Goal: Task Accomplishment & Management: Use online tool/utility

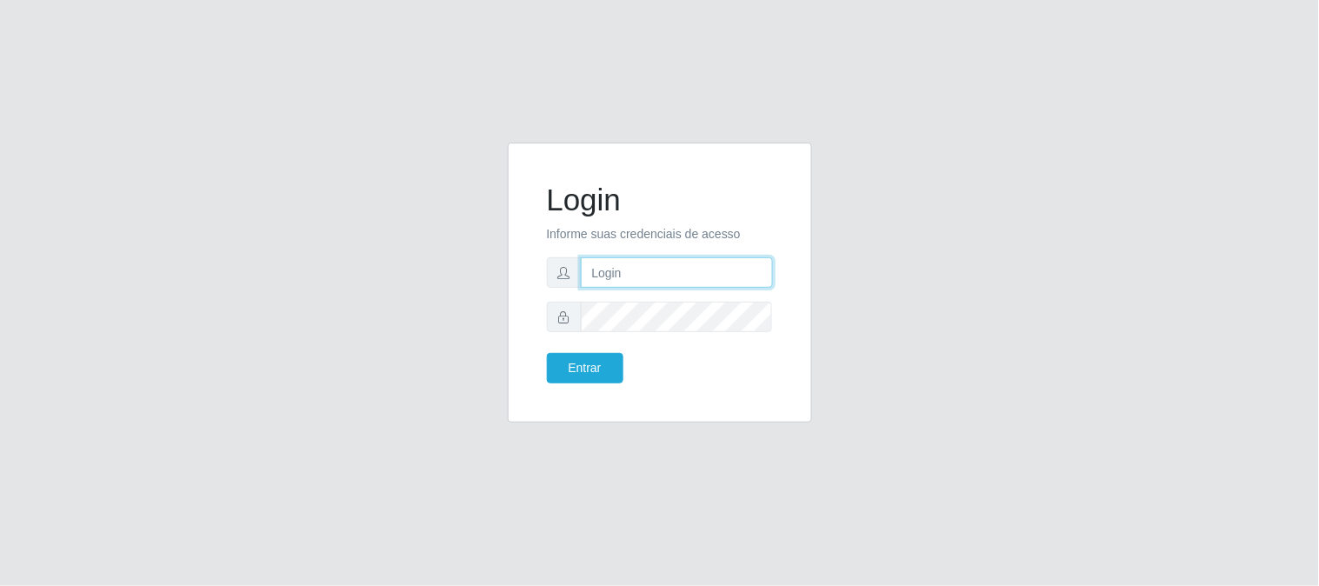
click at [715, 263] on input "text" at bounding box center [677, 272] width 192 height 30
type input "[EMAIL_ADDRESS][DOMAIN_NAME]"
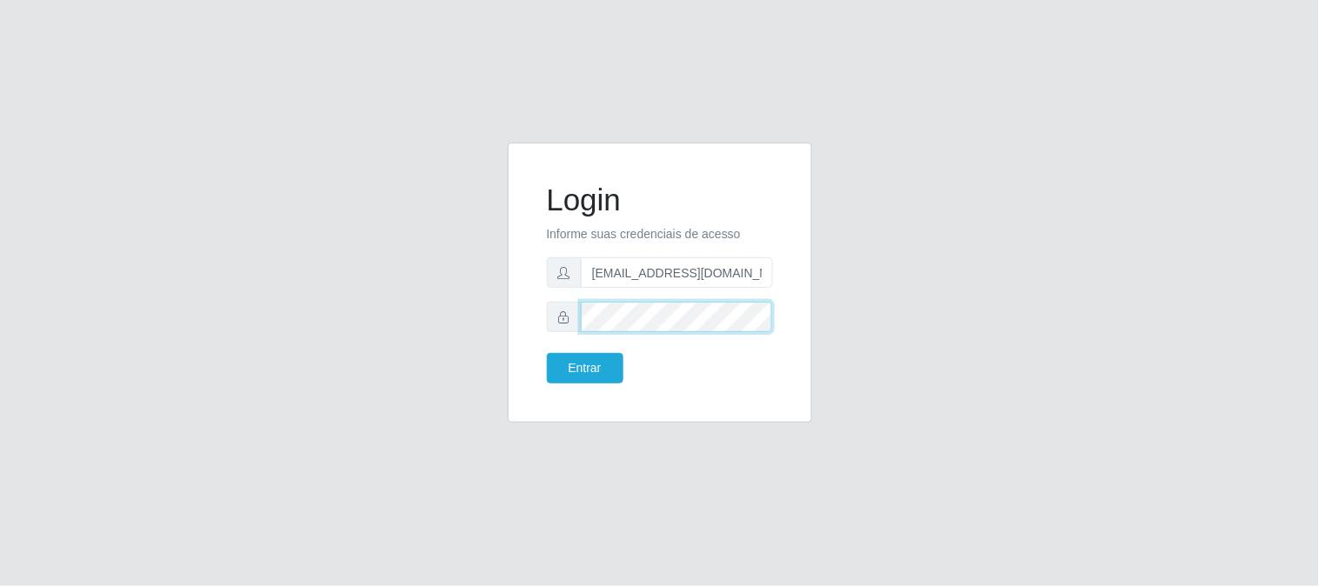
click at [547, 353] on button "Entrar" at bounding box center [585, 368] width 77 height 30
click at [589, 376] on button "Entrar" at bounding box center [585, 368] width 77 height 30
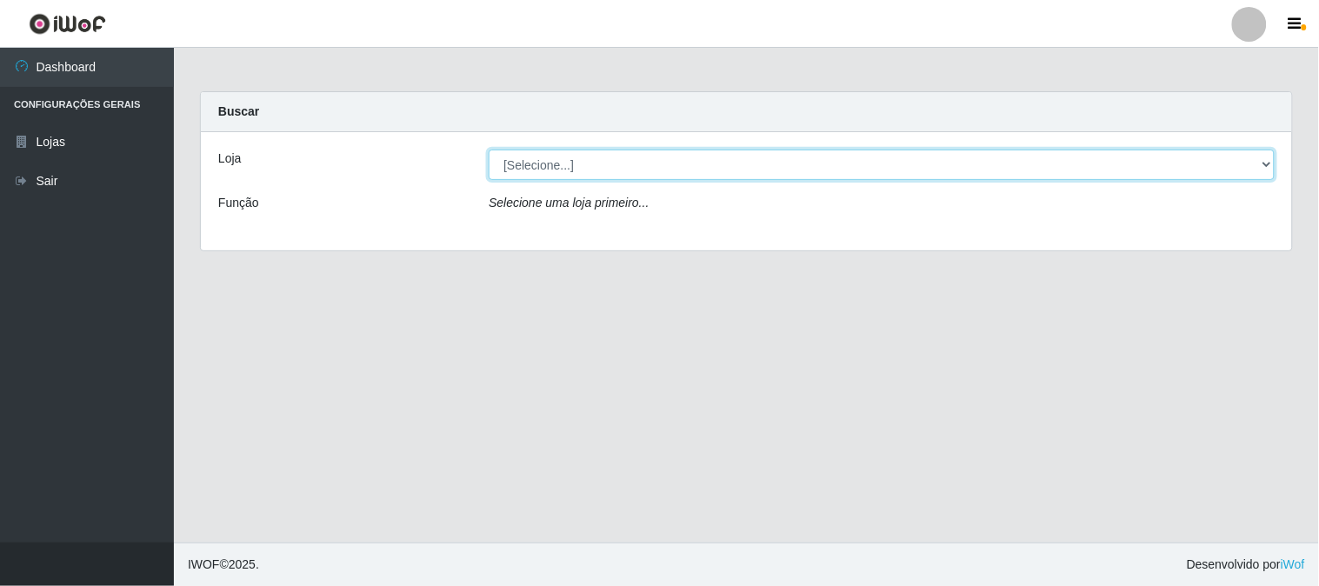
click at [1261, 166] on select "[Selecione...] Queiroz Atacadão - [GEOGRAPHIC_DATA]" at bounding box center [882, 165] width 786 height 30
select select "464"
click at [489, 150] on select "[Selecione...] Queiroz Atacadão - [GEOGRAPHIC_DATA]" at bounding box center [882, 165] width 786 height 30
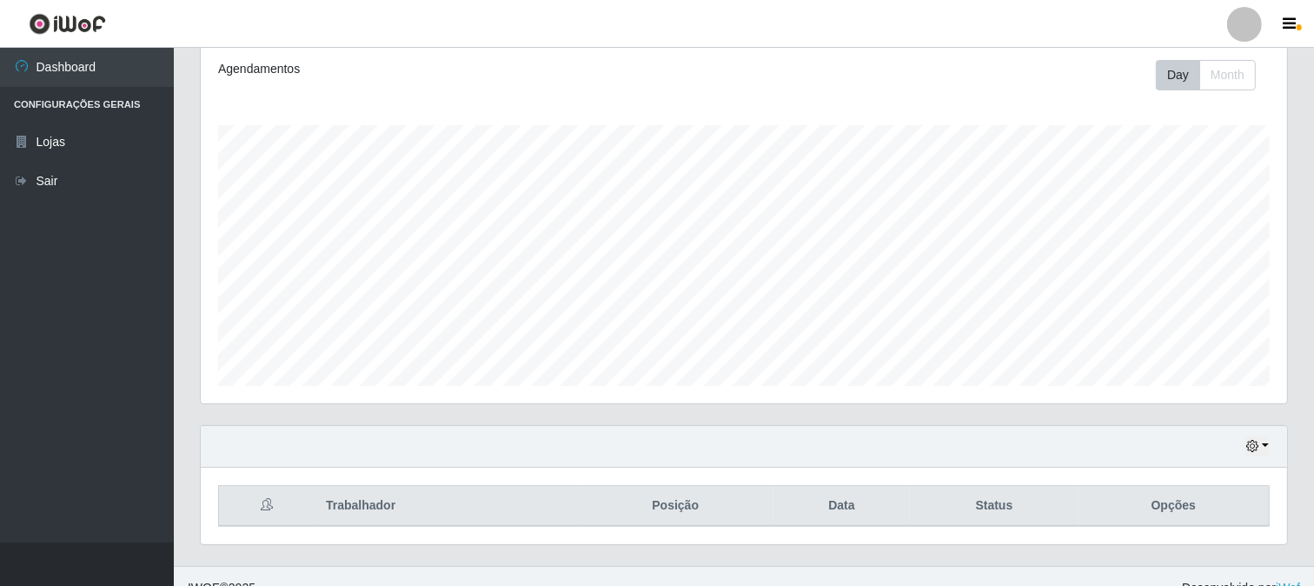
scroll to position [258, 0]
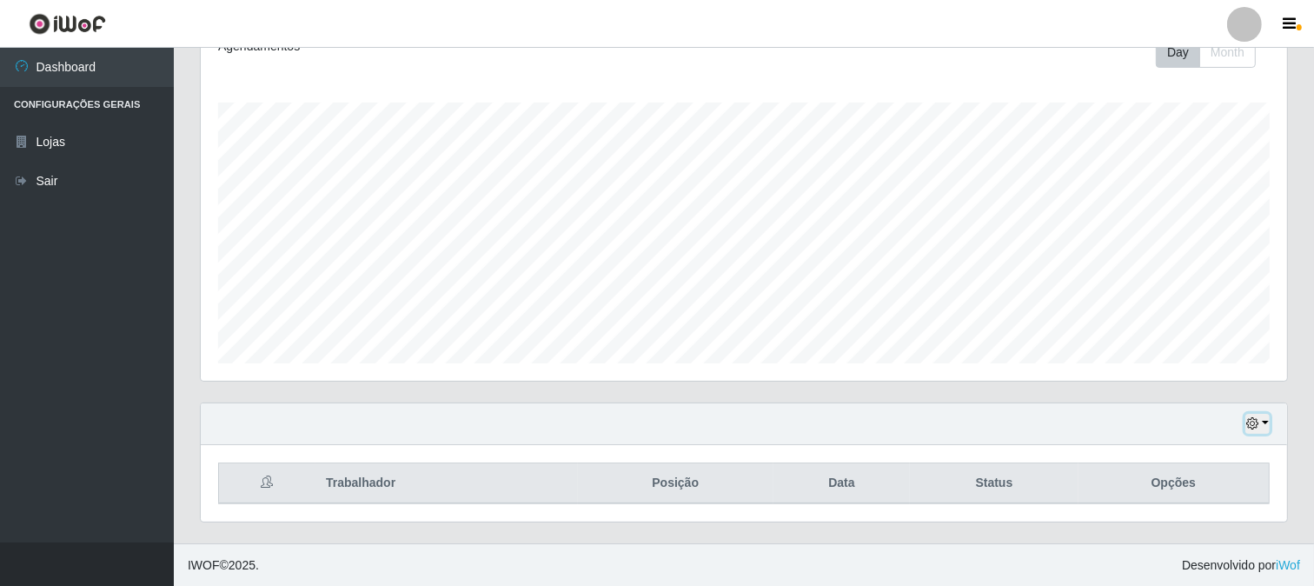
click at [1266, 424] on button "button" at bounding box center [1258, 424] width 24 height 20
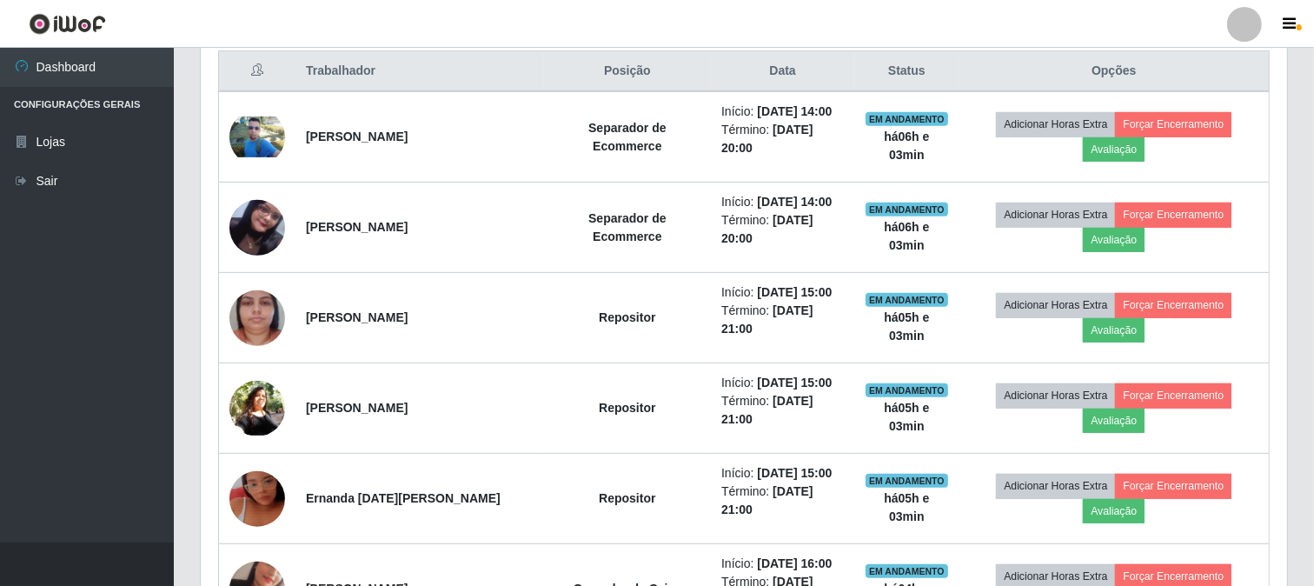
scroll to position [549, 0]
